Goal: Information Seeking & Learning: Learn about a topic

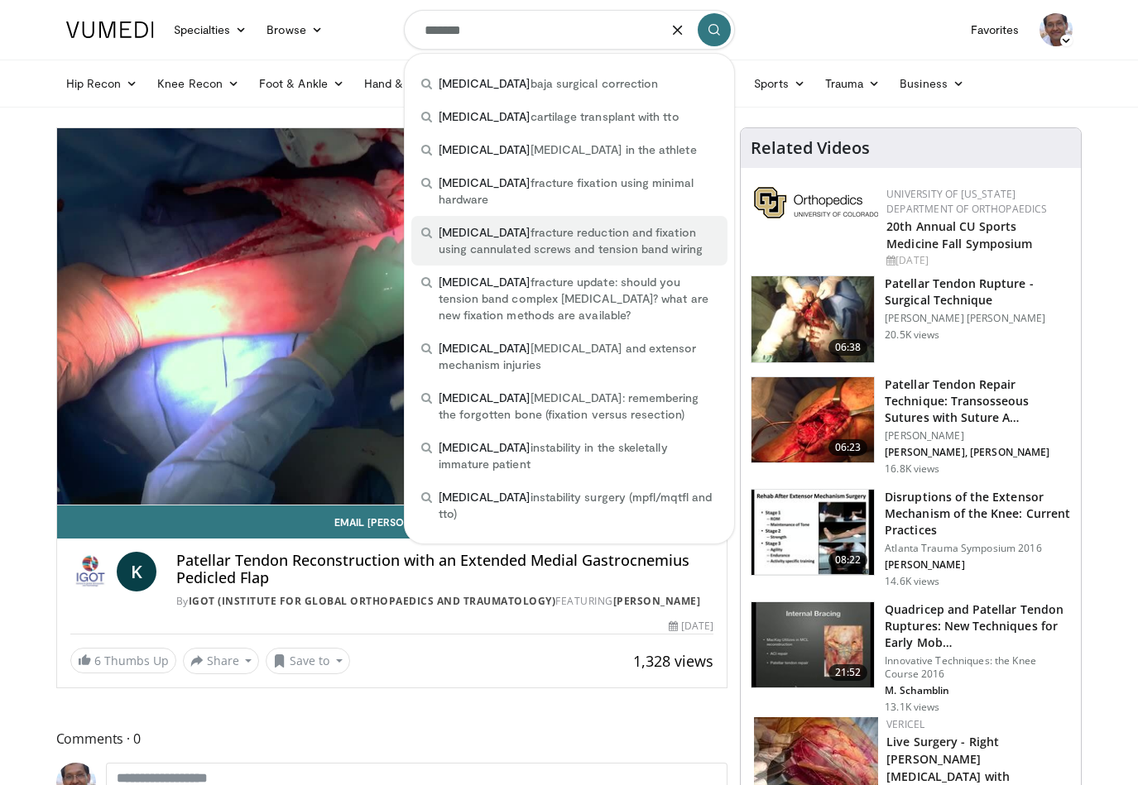
click at [488, 224] on span "patella fracture reduction and fixation using cannulated screws and tension ban…" at bounding box center [577, 240] width 279 height 33
type input "**********"
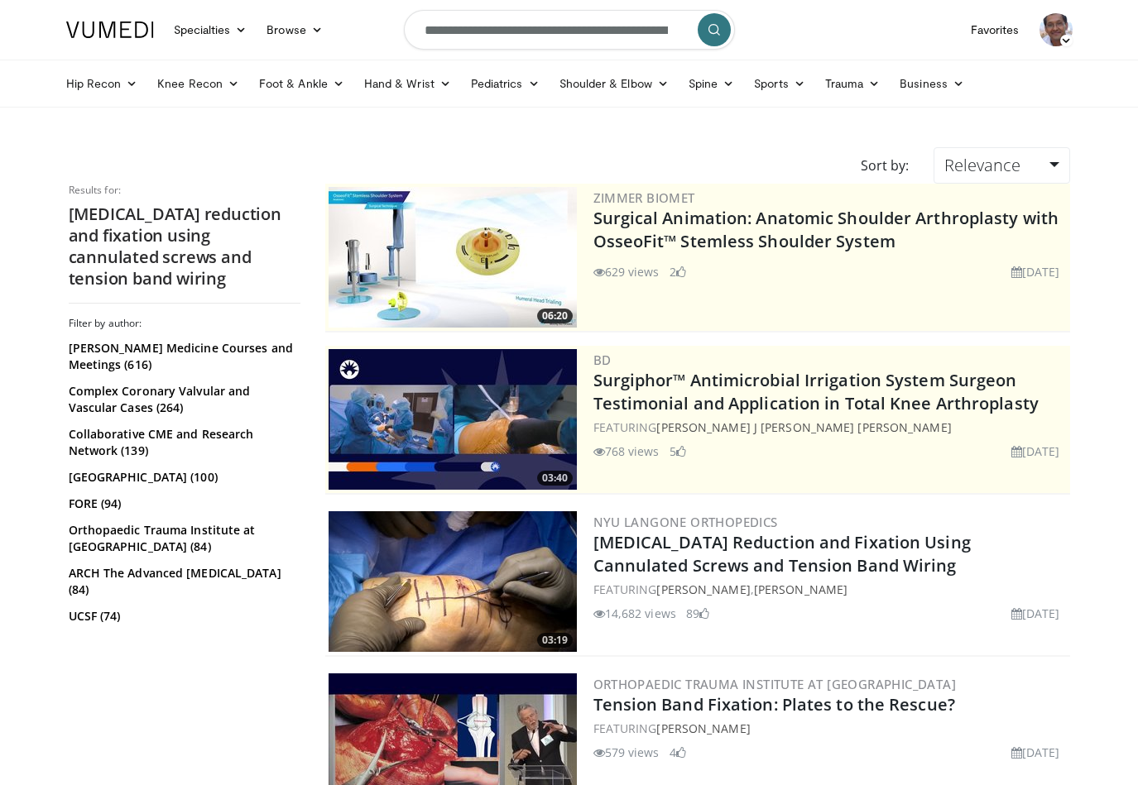
click at [169, 242] on h2 "patella fracture reduction and fixation using cannulated screws and tension ban…" at bounding box center [185, 247] width 232 height 86
click at [208, 256] on h2 "patella fracture reduction and fixation using cannulated screws and tension ban…" at bounding box center [185, 247] width 232 height 86
click at [118, 214] on h2 "patella fracture reduction and fixation using cannulated screws and tension ban…" at bounding box center [185, 247] width 232 height 86
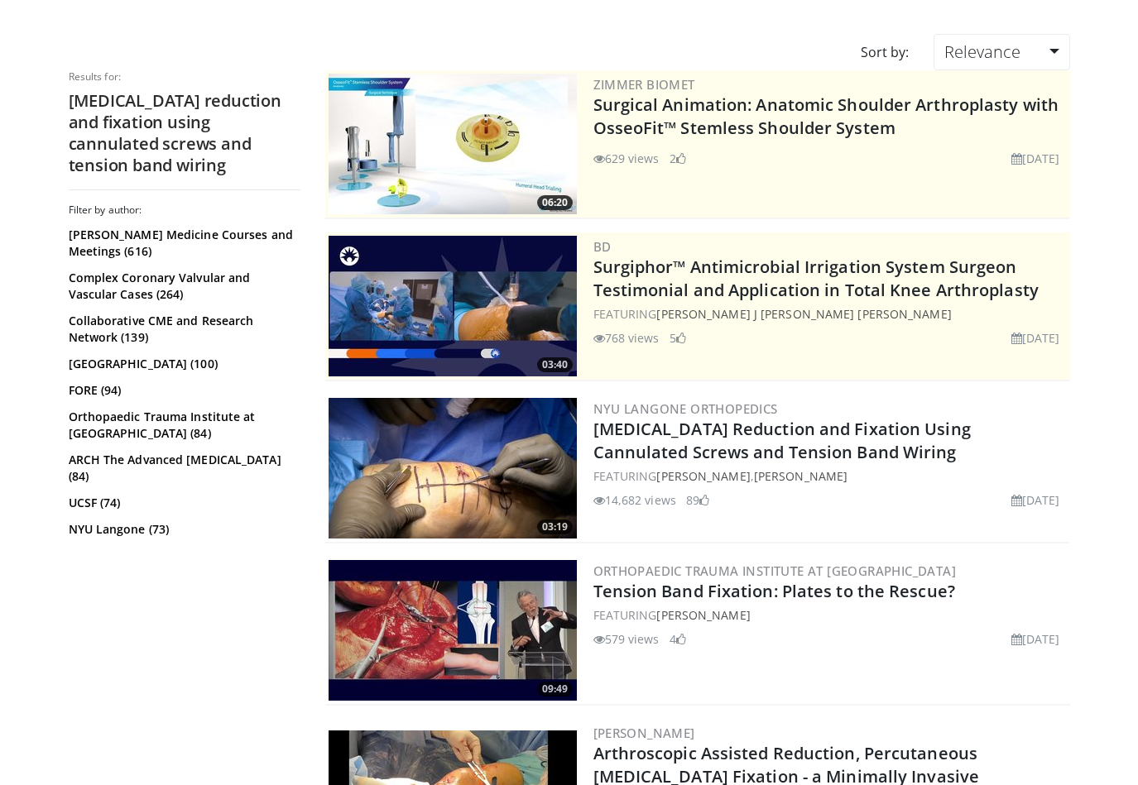
scroll to position [310, 0]
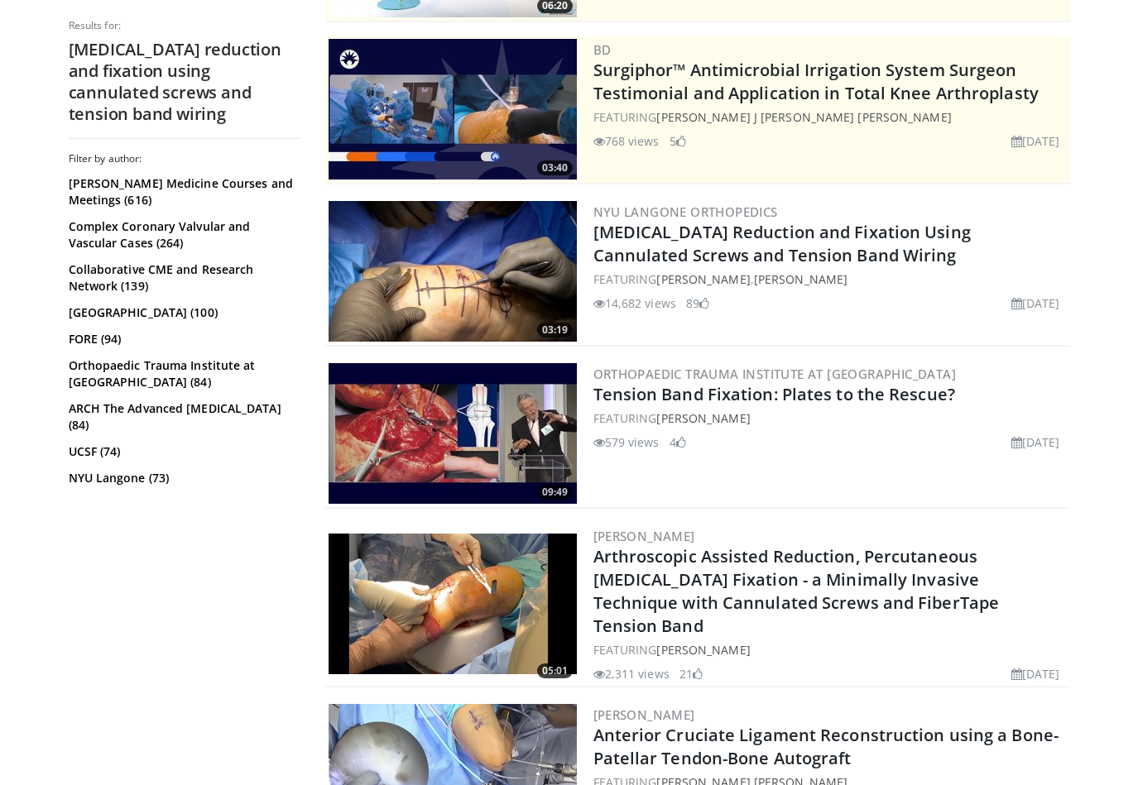
click at [448, 609] on img at bounding box center [452, 604] width 248 height 141
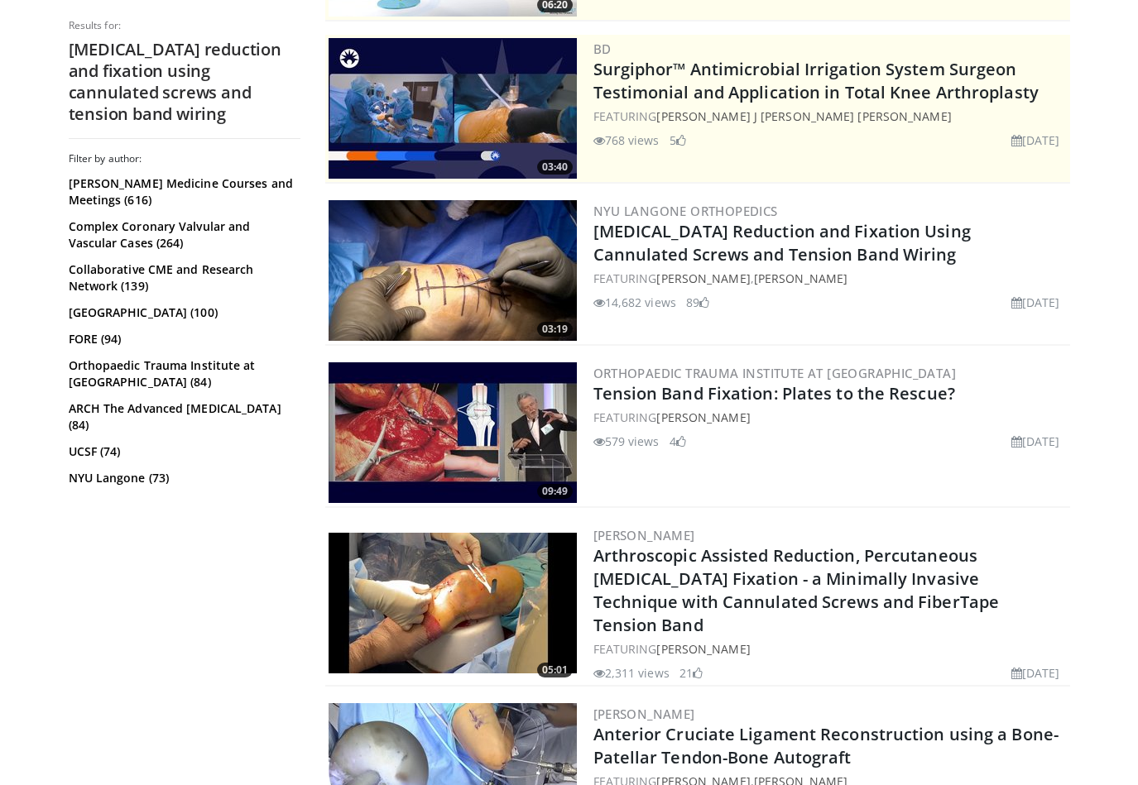
scroll to position [0, 0]
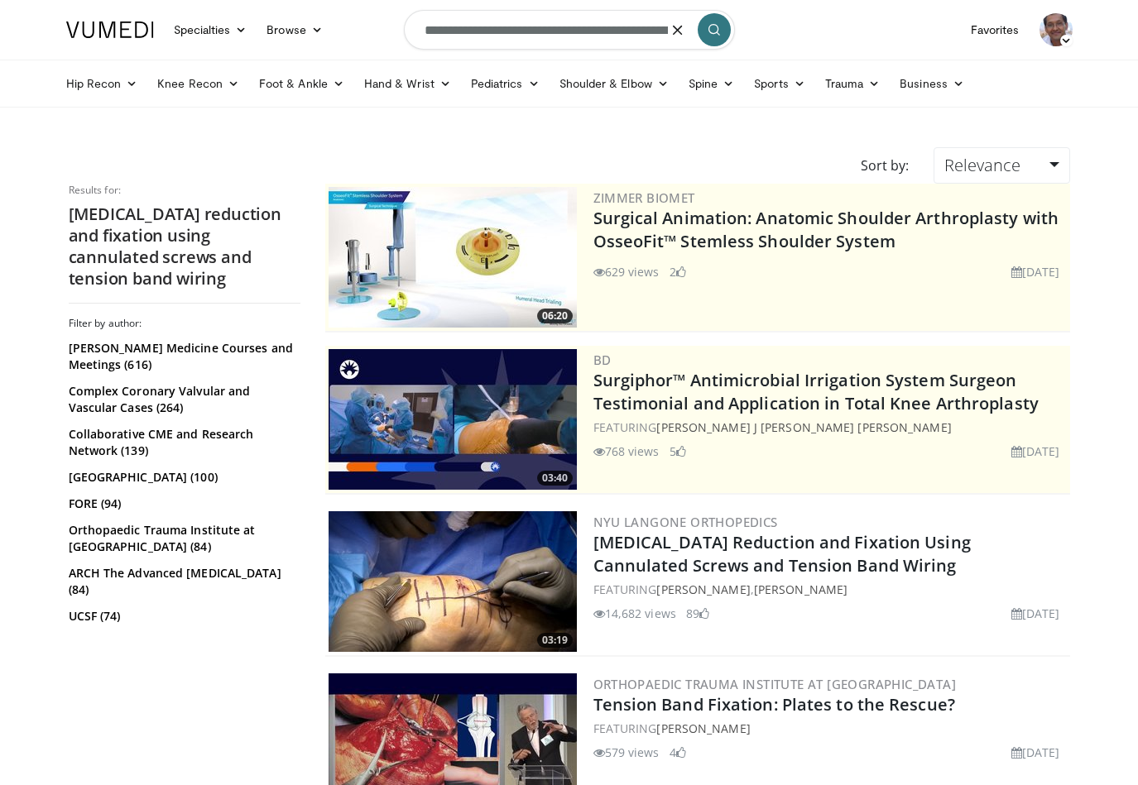
click at [518, 35] on input "**********" at bounding box center [569, 30] width 331 height 40
drag, startPoint x: 515, startPoint y: 32, endPoint x: 698, endPoint y: 31, distance: 182.8
click at [698, 31] on form "**********" at bounding box center [569, 30] width 331 height 60
type input "**********"
click at [709, 25] on icon "submit" at bounding box center [713, 29] width 13 height 13
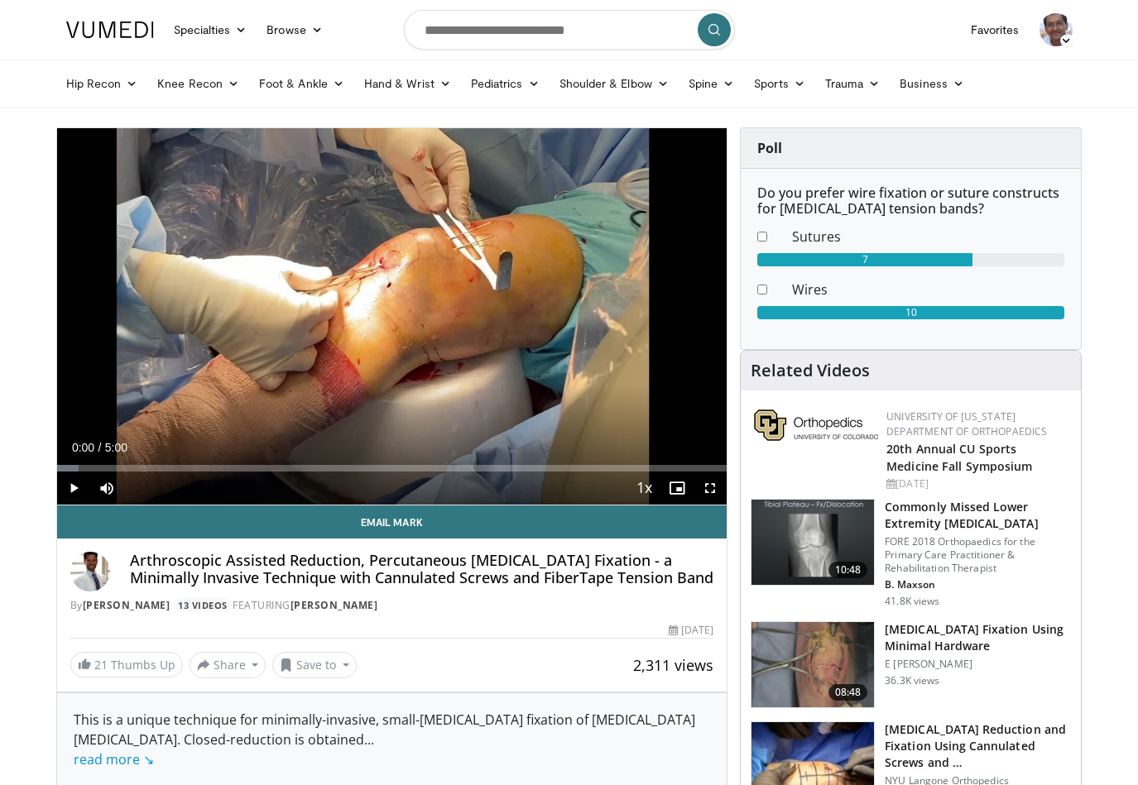
click at [70, 485] on span "Video Player" at bounding box center [73, 488] width 33 height 33
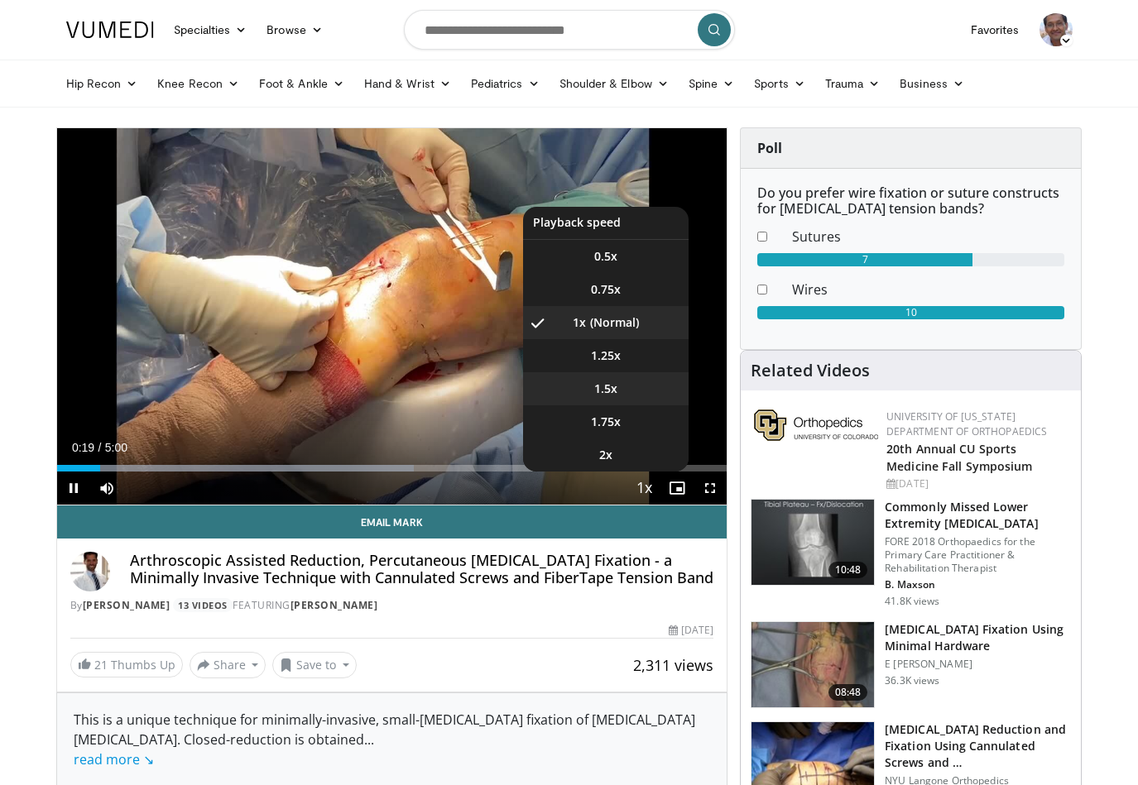
click at [612, 395] on span "1.5x" at bounding box center [605, 389] width 23 height 17
click at [630, 425] on li "1.75x" at bounding box center [605, 421] width 165 height 33
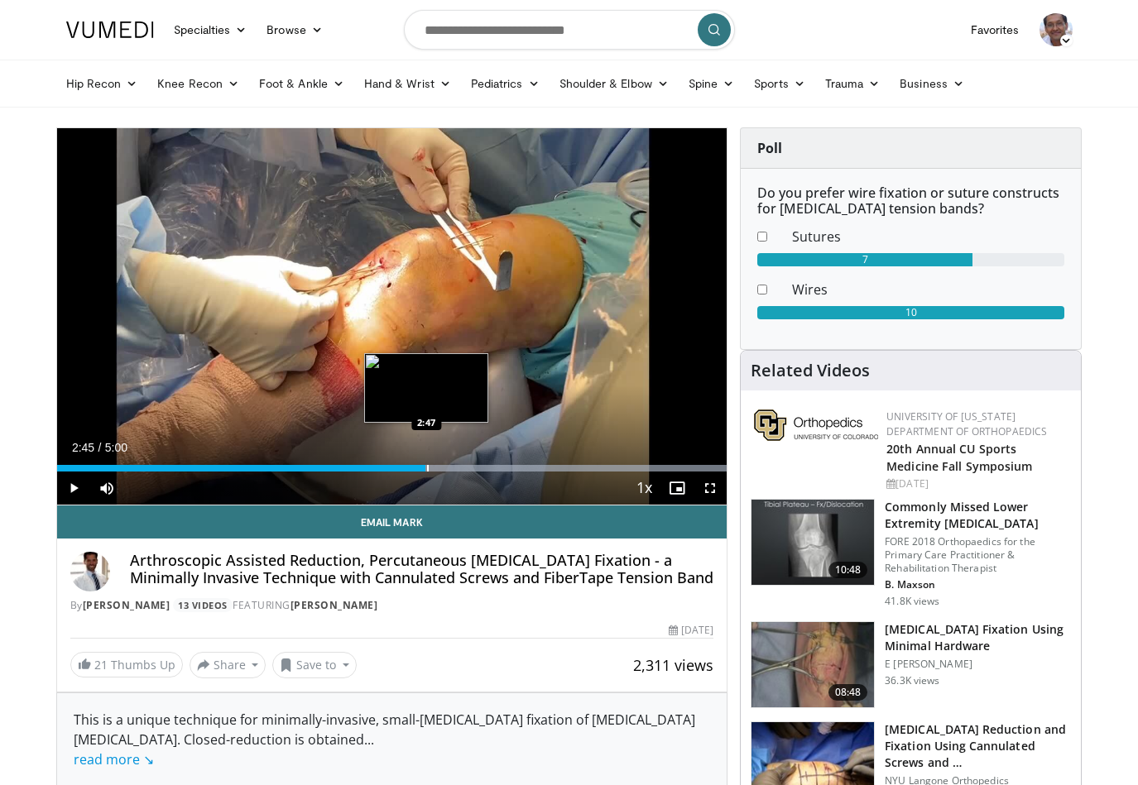
drag, startPoint x: 60, startPoint y: 466, endPoint x: 424, endPoint y: 470, distance: 364.0
click at [427, 465] on div "Progress Bar" at bounding box center [428, 468] width 2 height 7
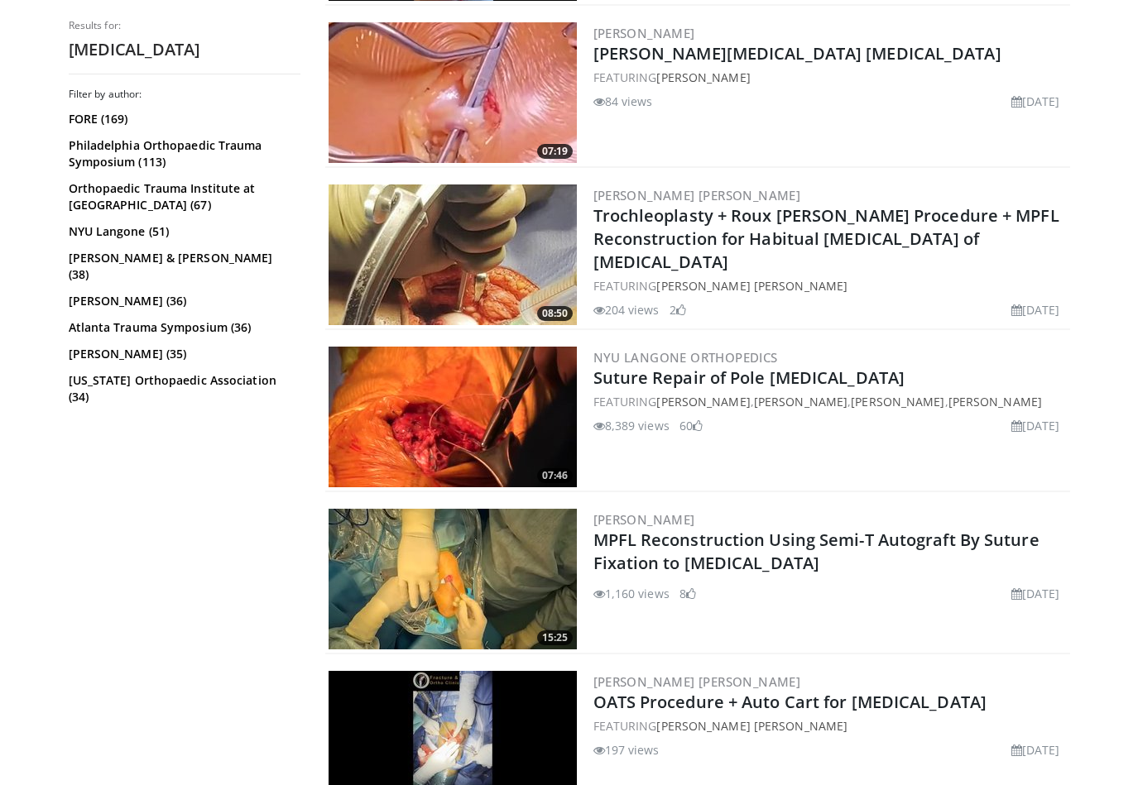
scroll to position [687, 0]
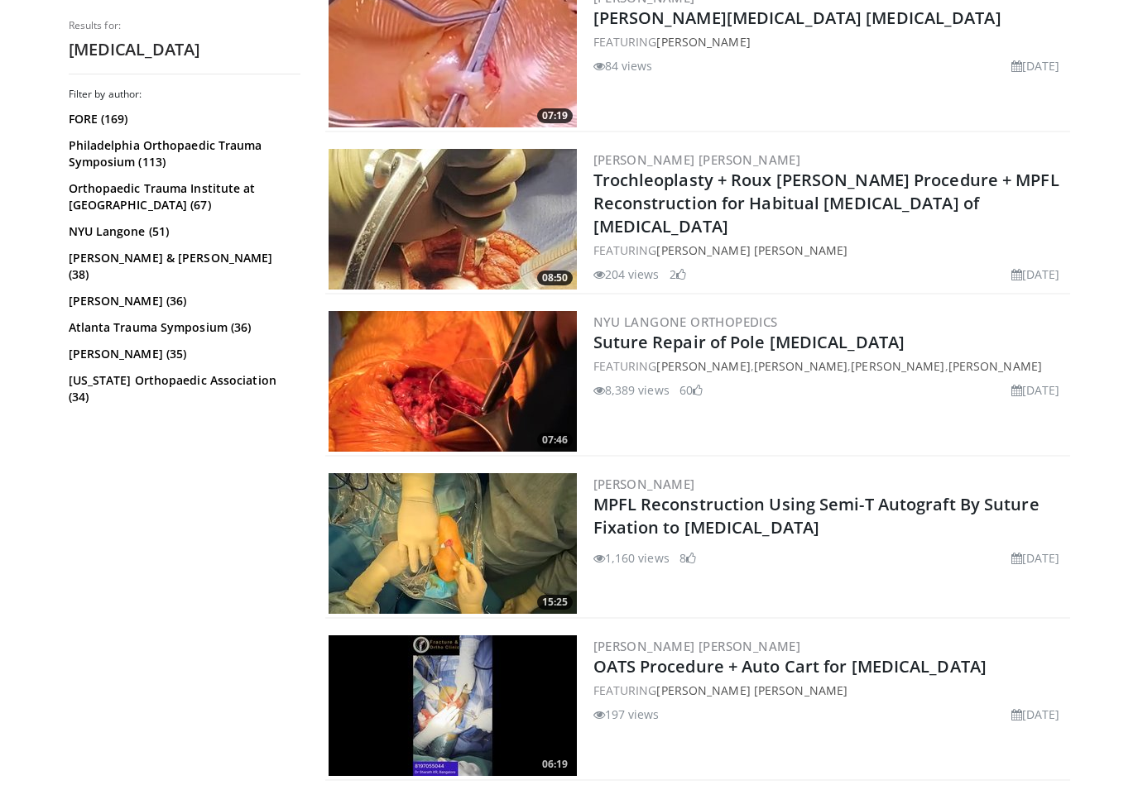
click at [491, 386] on img at bounding box center [452, 381] width 248 height 141
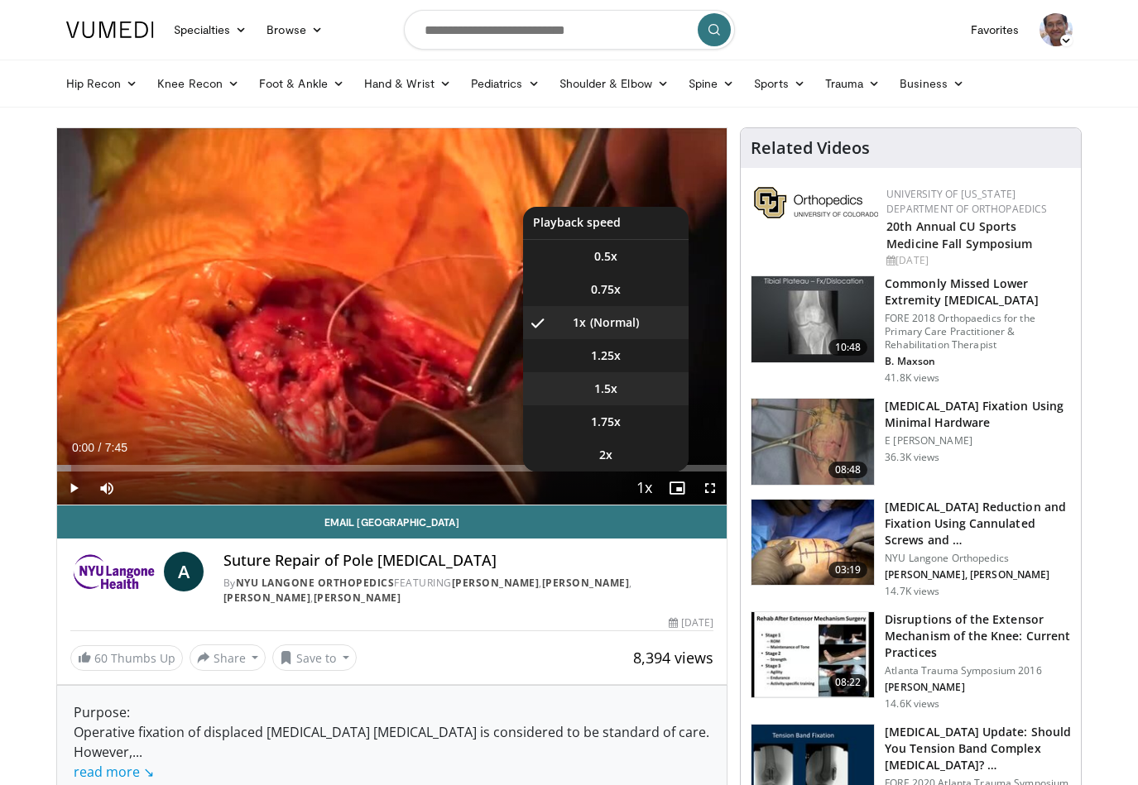
click at [612, 386] on span "1.5x" at bounding box center [605, 389] width 23 height 17
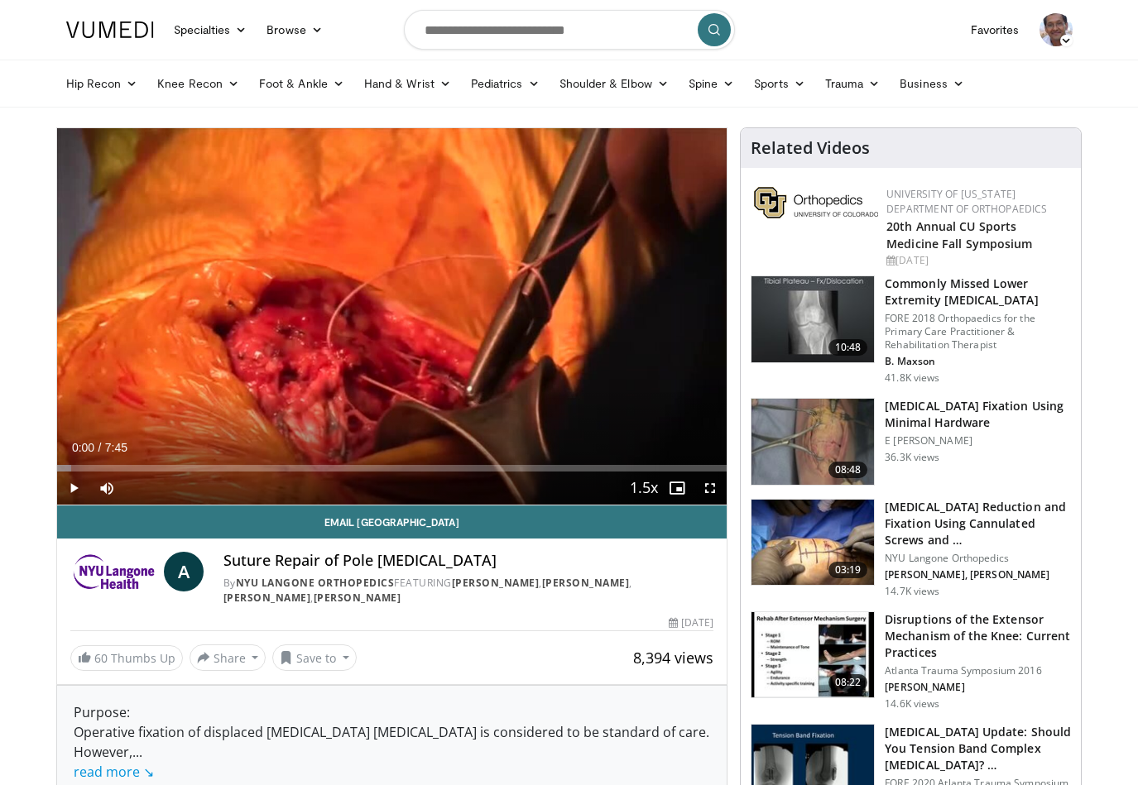
click at [74, 488] on span "Video Player" at bounding box center [73, 488] width 33 height 33
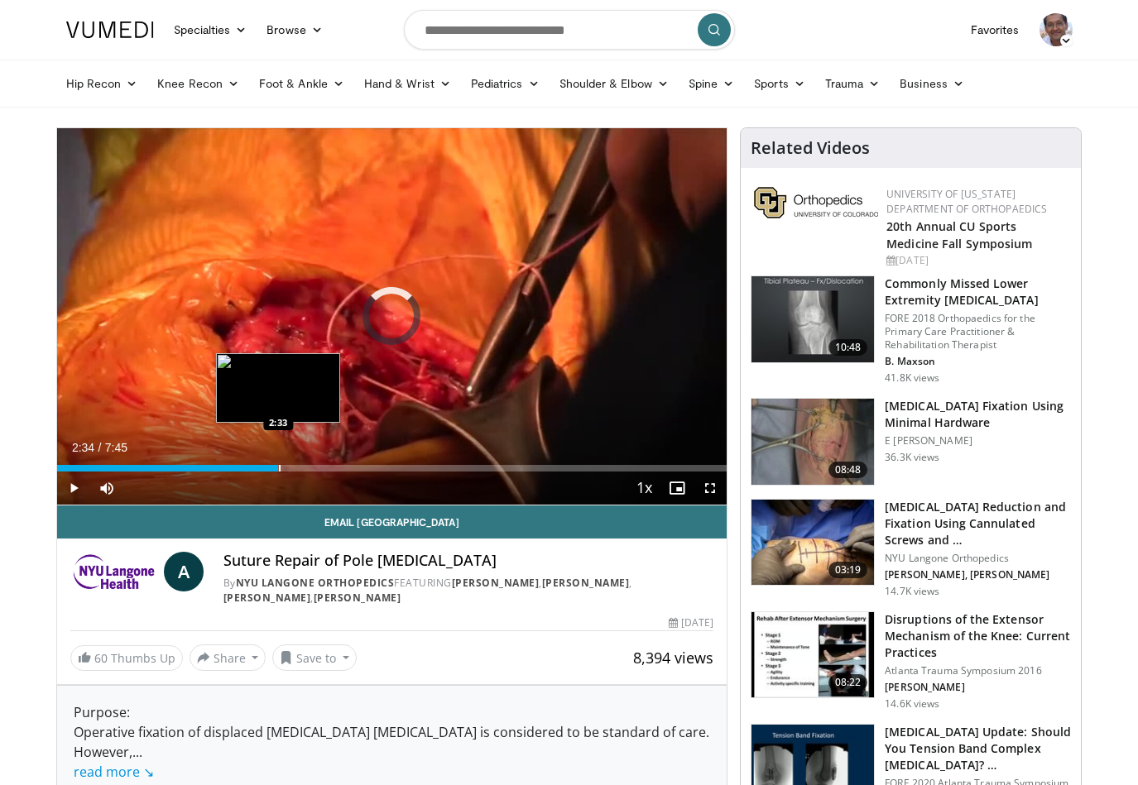
drag, startPoint x: 60, startPoint y: 468, endPoint x: 279, endPoint y: 462, distance: 218.5
click at [279, 462] on div "Loaded : 27.97% 2:33 2:33" at bounding box center [392, 464] width 670 height 16
drag, startPoint x: 275, startPoint y: 467, endPoint x: 242, endPoint y: 467, distance: 32.3
click at [243, 467] on div "Progress Bar" at bounding box center [244, 468] width 2 height 7
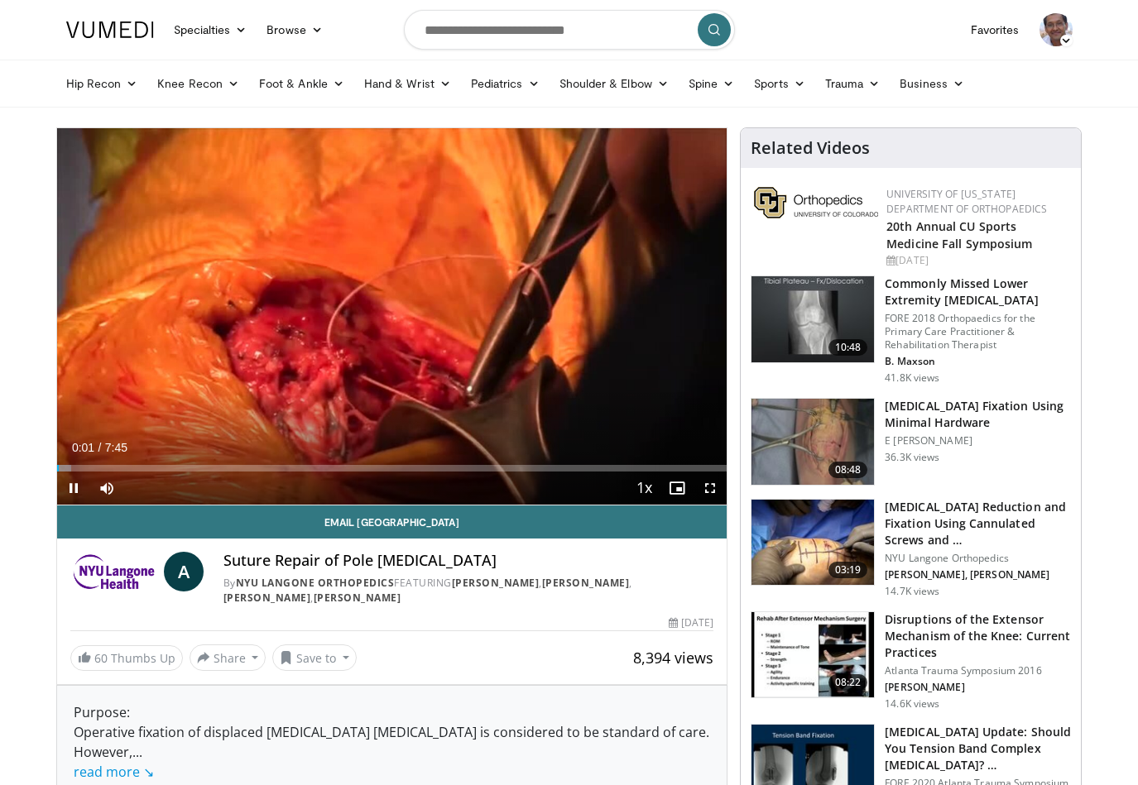
click at [71, 486] on span "Video Player" at bounding box center [73, 488] width 33 height 33
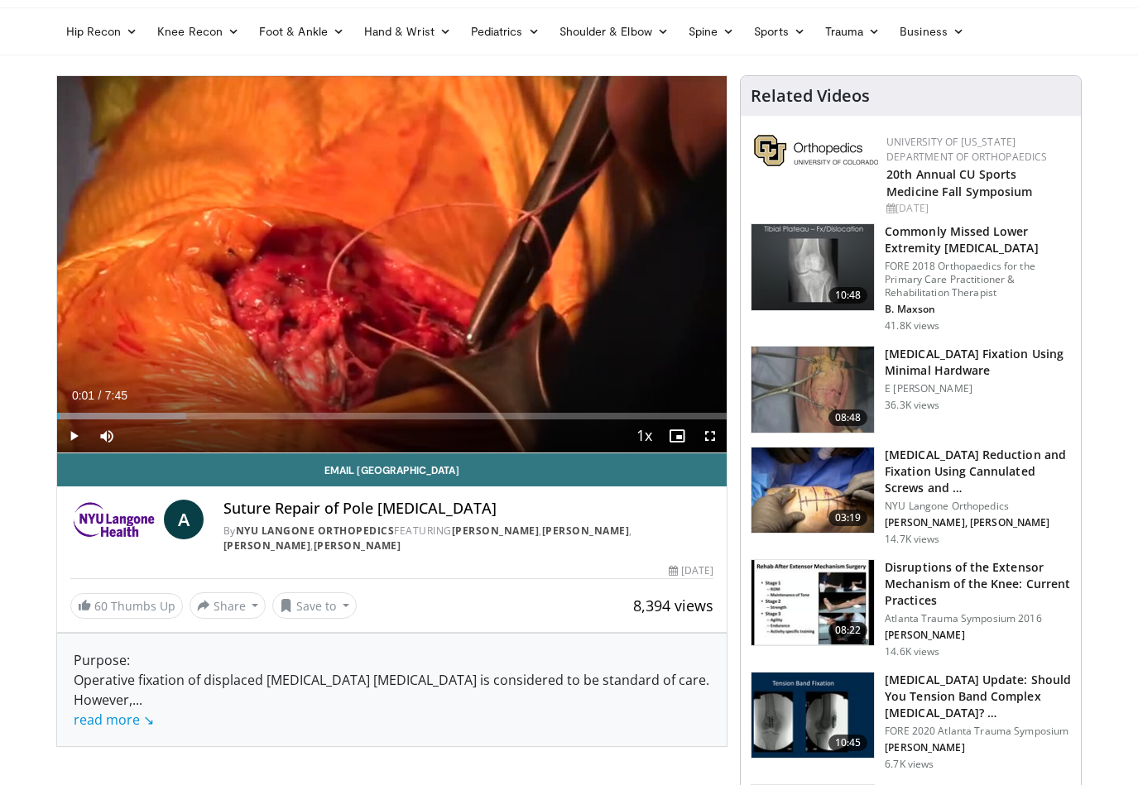
scroll to position [76, 0]
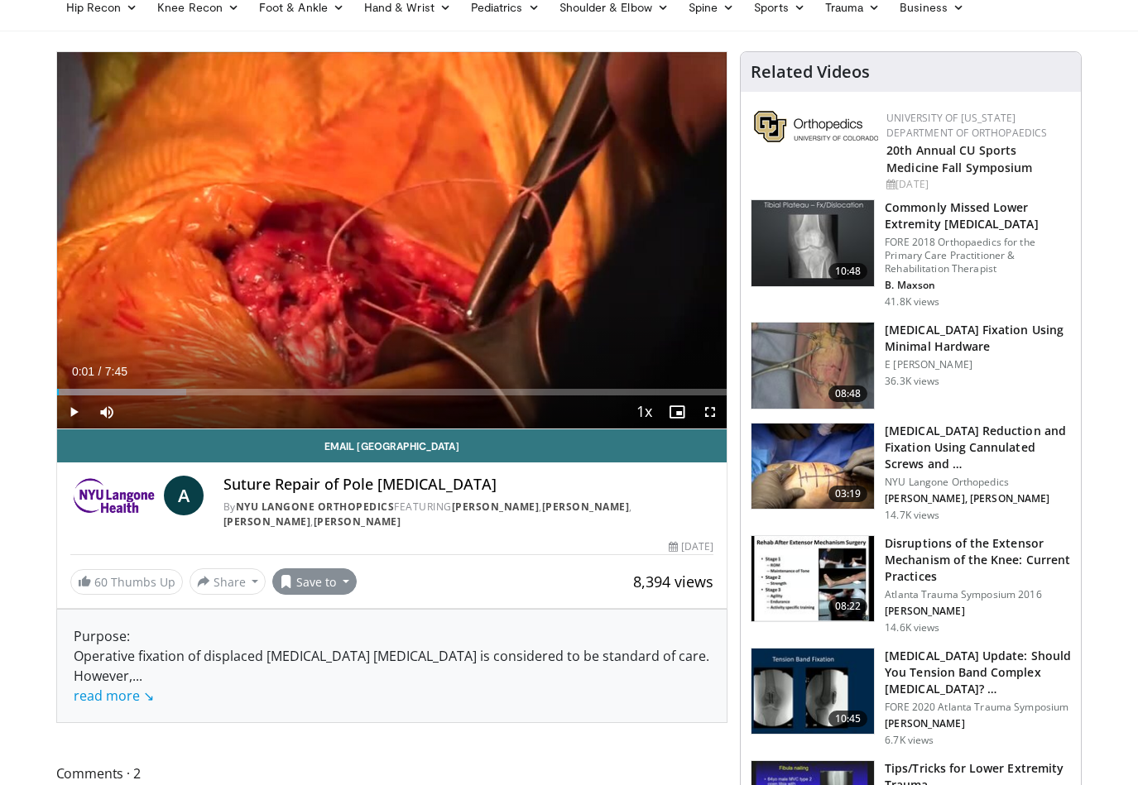
click at [341, 581] on button "Save to" at bounding box center [314, 581] width 84 height 26
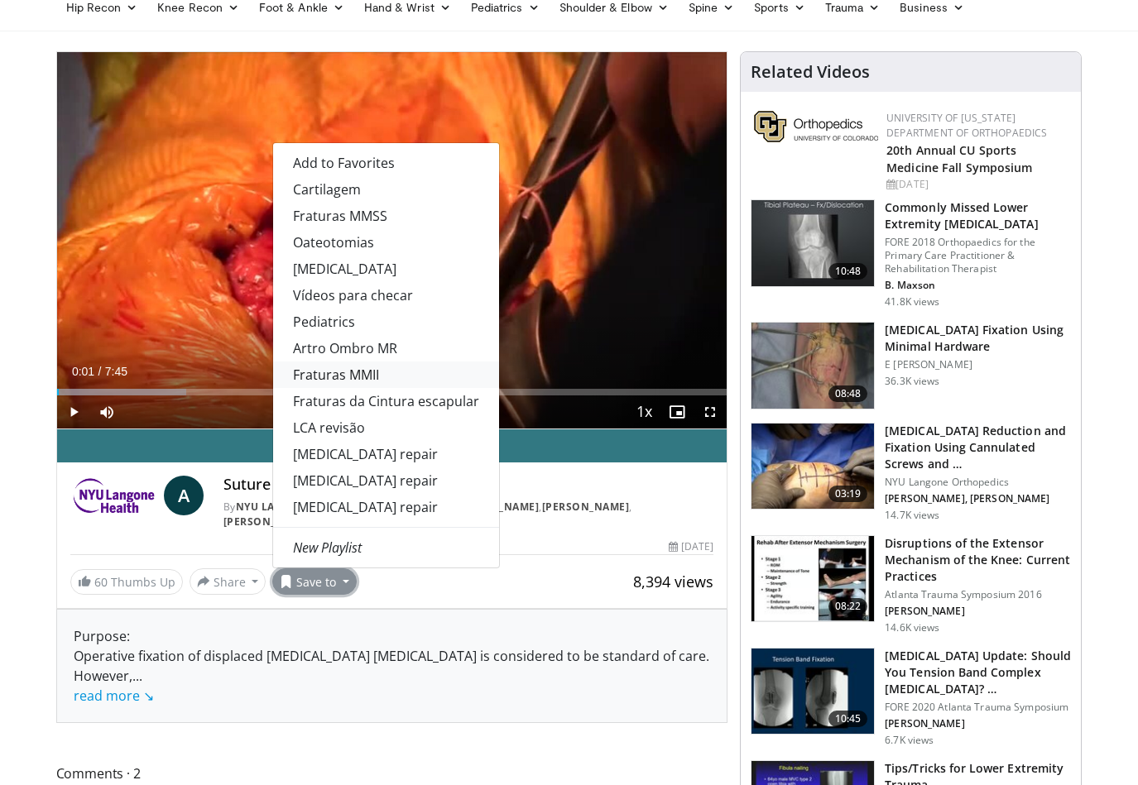
click at [352, 377] on link "Fraturas MMII" at bounding box center [386, 375] width 226 height 26
